Goal: Information Seeking & Learning: Learn about a topic

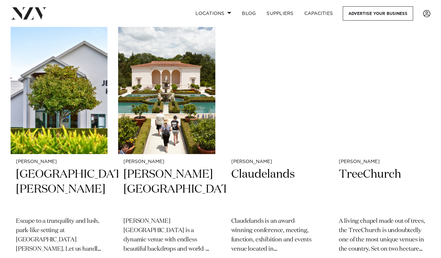
scroll to position [540, 0]
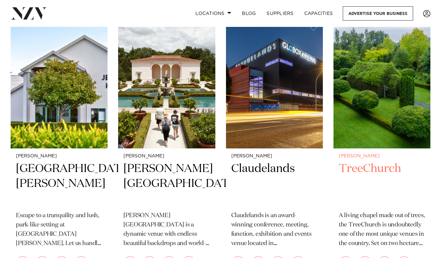
click at [357, 161] on h2 "TreeChurch" at bounding box center [382, 183] width 86 height 45
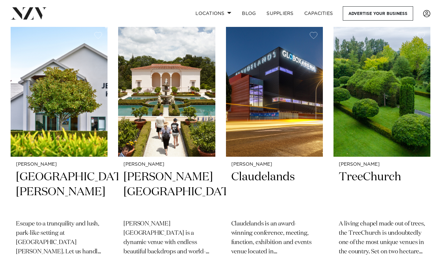
scroll to position [531, 0]
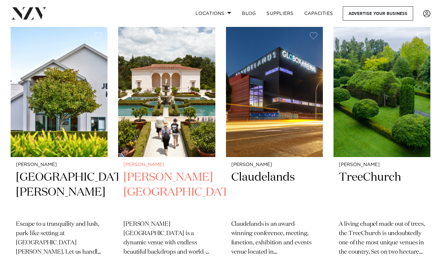
click at [139, 177] on h2 "[PERSON_NAME][GEOGRAPHIC_DATA]" at bounding box center [167, 192] width 86 height 45
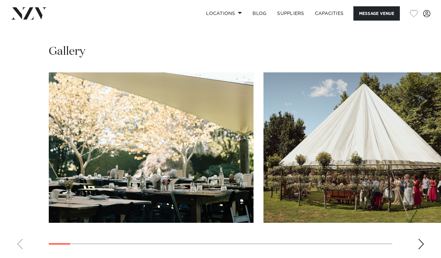
scroll to position [657, 0]
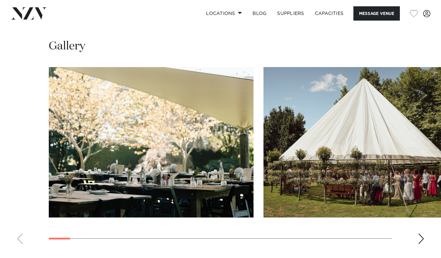
click at [426, 237] on swiper-container at bounding box center [220, 158] width 441 height 182
click at [424, 237] on div "Next slide" at bounding box center [421, 239] width 7 height 11
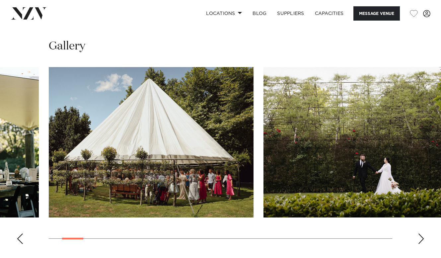
click at [424, 238] on div "Next slide" at bounding box center [421, 239] width 7 height 11
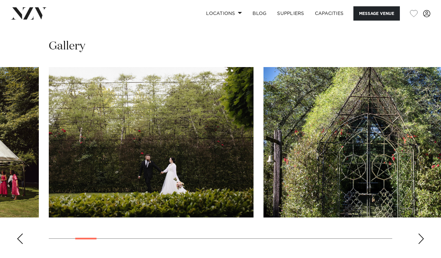
click at [424, 238] on div "Next slide" at bounding box center [421, 239] width 7 height 11
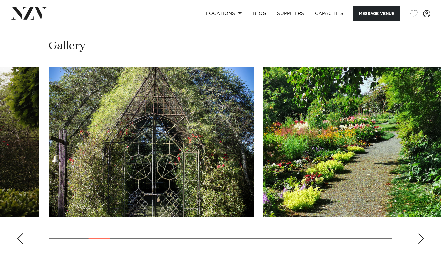
click at [424, 238] on div "Next slide" at bounding box center [421, 239] width 7 height 11
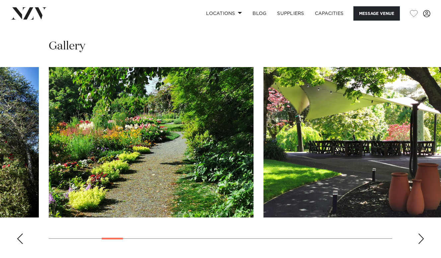
click at [424, 238] on div "Next slide" at bounding box center [421, 239] width 7 height 11
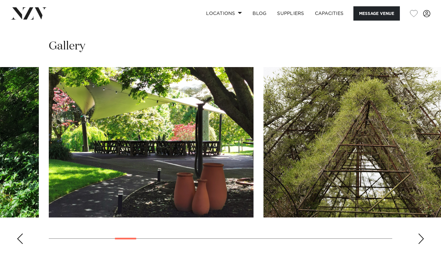
click at [424, 238] on div "Next slide" at bounding box center [421, 239] width 7 height 11
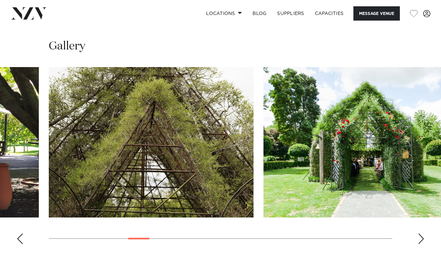
click at [424, 238] on div "Next slide" at bounding box center [421, 239] width 7 height 11
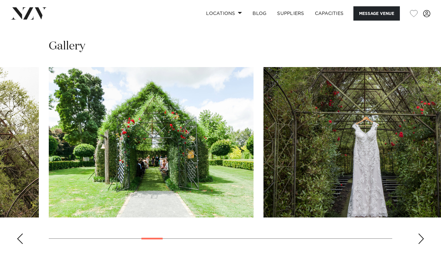
click at [424, 238] on div "Next slide" at bounding box center [421, 239] width 7 height 11
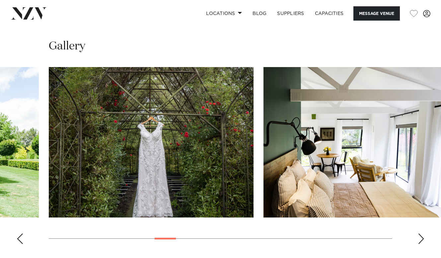
click at [424, 238] on div "Next slide" at bounding box center [421, 239] width 7 height 11
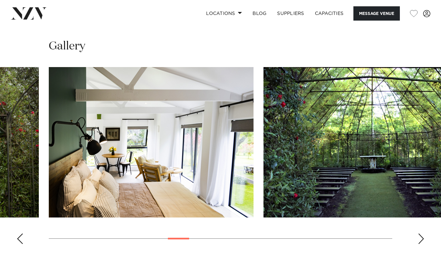
click at [424, 238] on div "Next slide" at bounding box center [421, 239] width 7 height 11
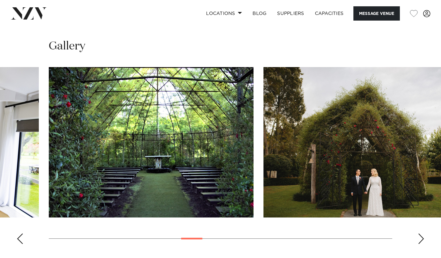
click at [424, 238] on div "Next slide" at bounding box center [421, 239] width 7 height 11
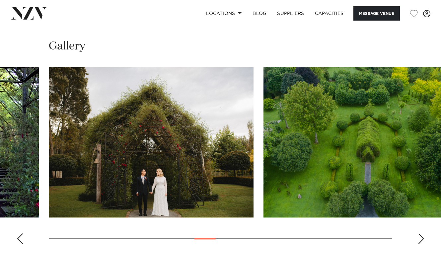
click at [424, 238] on div "Next slide" at bounding box center [421, 239] width 7 height 11
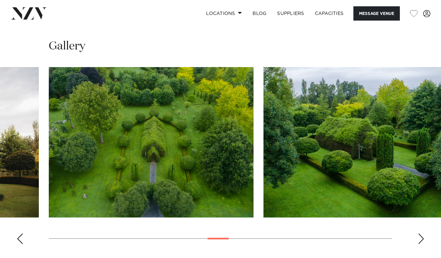
click at [424, 238] on div "Next slide" at bounding box center [421, 239] width 7 height 11
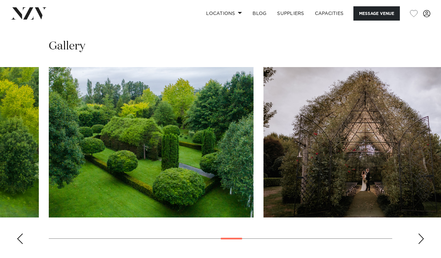
click at [424, 238] on div "Next slide" at bounding box center [421, 239] width 7 height 11
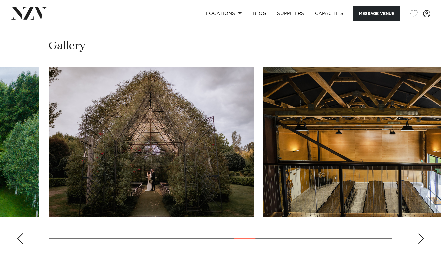
click at [422, 239] on div "Next slide" at bounding box center [421, 239] width 7 height 11
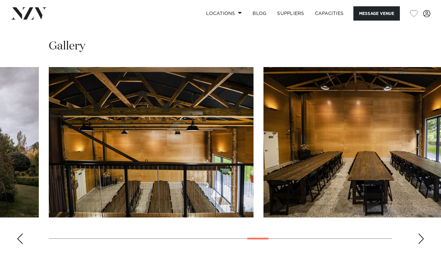
click at [422, 239] on div "Next slide" at bounding box center [421, 239] width 7 height 11
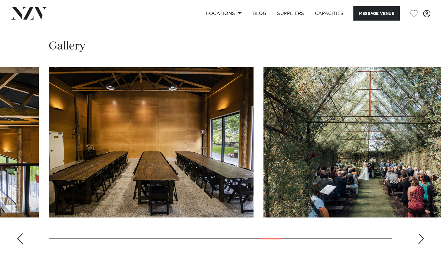
click at [422, 239] on div "Next slide" at bounding box center [421, 239] width 7 height 11
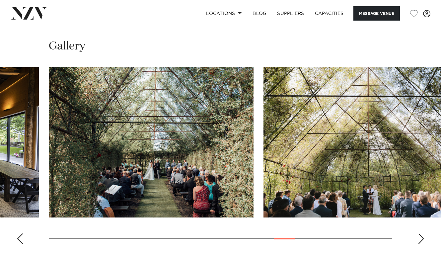
click at [422, 239] on div "Next slide" at bounding box center [421, 239] width 7 height 11
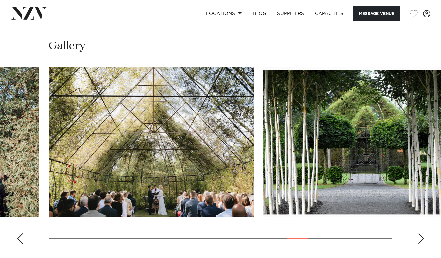
click at [422, 239] on div "Next slide" at bounding box center [421, 239] width 7 height 11
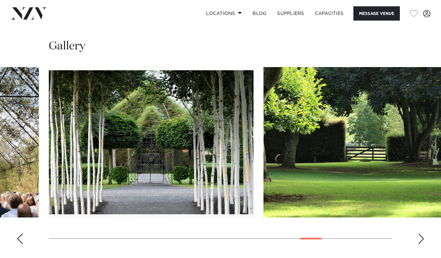
click at [422, 239] on div "Next slide" at bounding box center [421, 239] width 7 height 11
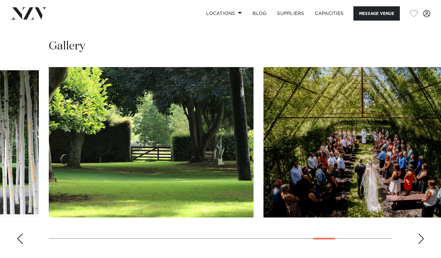
click at [422, 239] on div "Next slide" at bounding box center [421, 239] width 7 height 11
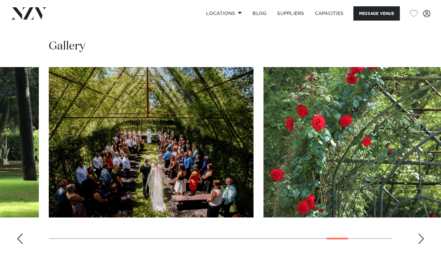
click at [422, 239] on div "Next slide" at bounding box center [421, 239] width 7 height 11
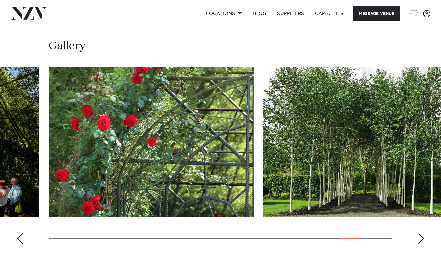
click at [422, 239] on div "Next slide" at bounding box center [421, 239] width 7 height 11
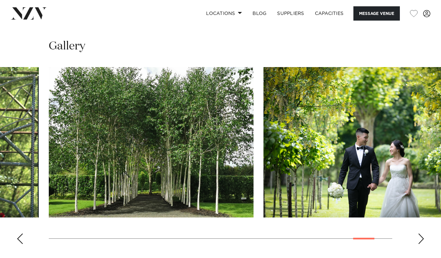
click at [422, 239] on div "Next slide" at bounding box center [421, 239] width 7 height 11
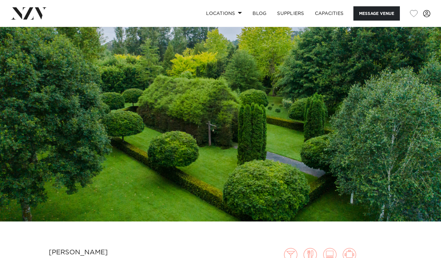
scroll to position [0, 0]
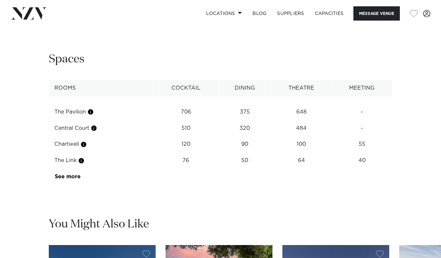
scroll to position [852, 0]
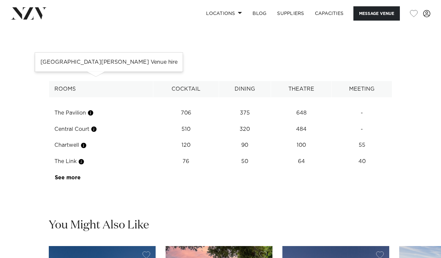
click at [95, 126] on button "button" at bounding box center [94, 129] width 7 height 7
click at [97, 126] on button "button" at bounding box center [94, 129] width 7 height 7
click at [92, 105] on td "The Pavilion" at bounding box center [101, 113] width 104 height 16
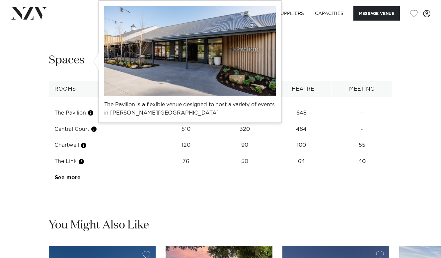
click at [93, 110] on button "button" at bounding box center [90, 113] width 7 height 7
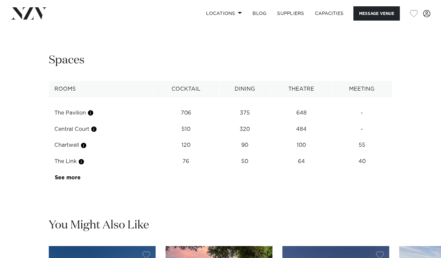
click at [74, 121] on td "Central Court" at bounding box center [101, 129] width 104 height 16
click at [95, 126] on button "button" at bounding box center [94, 129] width 7 height 7
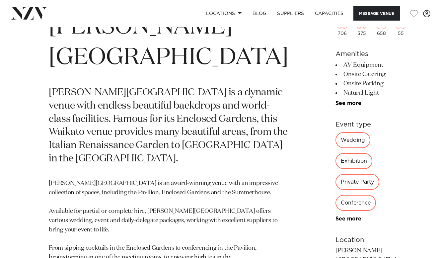
scroll to position [260, 0]
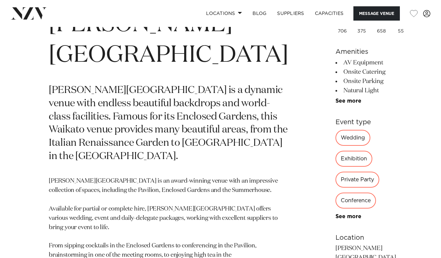
click at [336, 172] on div "Private Party" at bounding box center [358, 180] width 44 height 16
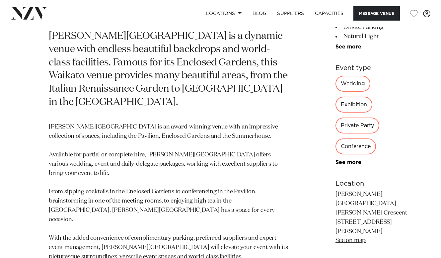
scroll to position [345, 0]
